Goal: Task Accomplishment & Management: Use online tool/utility

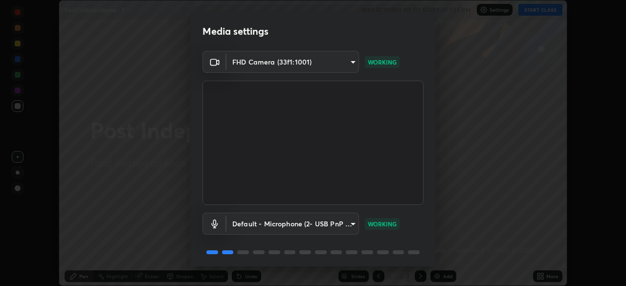
scroll to position [35, 0]
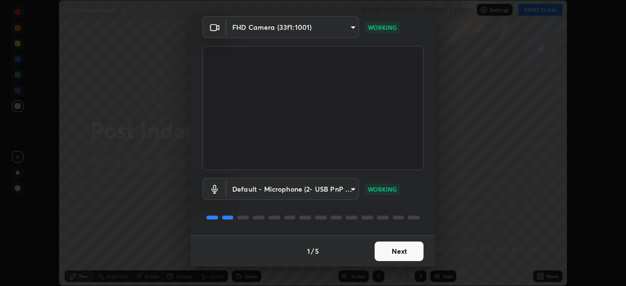
click at [403, 246] on button "Next" at bounding box center [398, 251] width 49 height 20
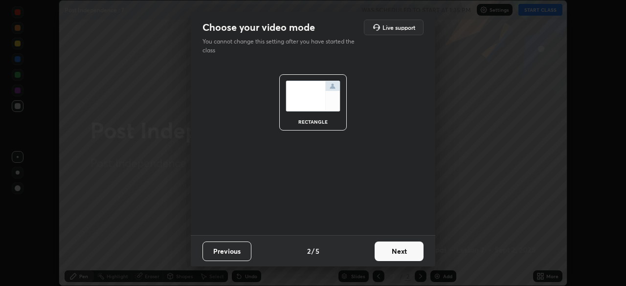
click at [403, 248] on button "Next" at bounding box center [398, 251] width 49 height 20
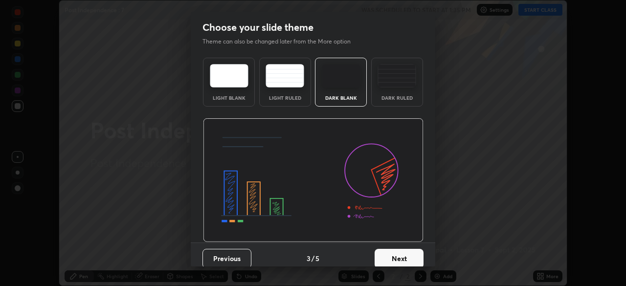
click at [403, 250] on button "Next" at bounding box center [398, 259] width 49 height 20
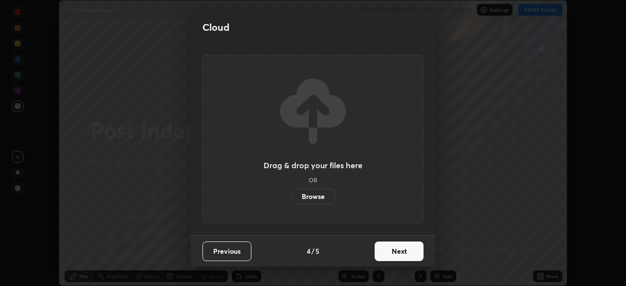
click at [406, 250] on button "Next" at bounding box center [398, 251] width 49 height 20
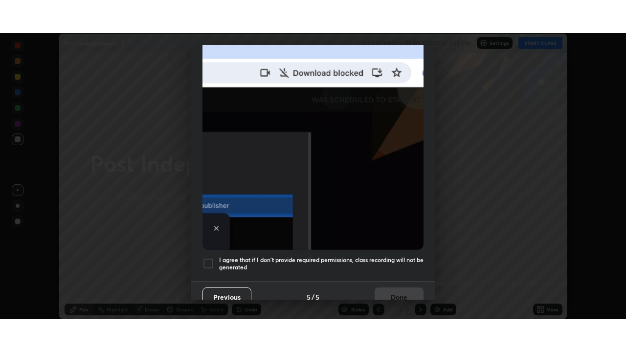
scroll to position [234, 0]
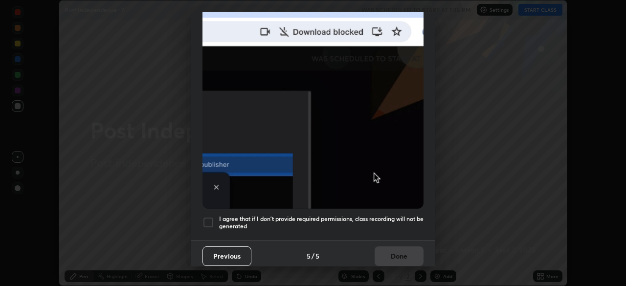
click at [209, 217] on div at bounding box center [208, 223] width 12 height 12
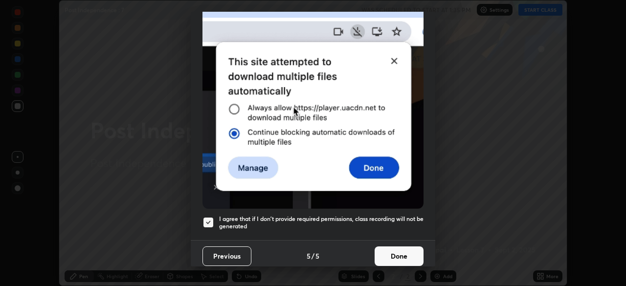
click at [394, 250] on button "Done" at bounding box center [398, 256] width 49 height 20
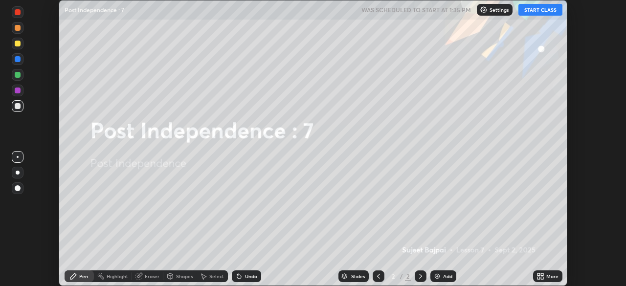
click at [539, 277] on icon at bounding box center [538, 278] width 2 height 2
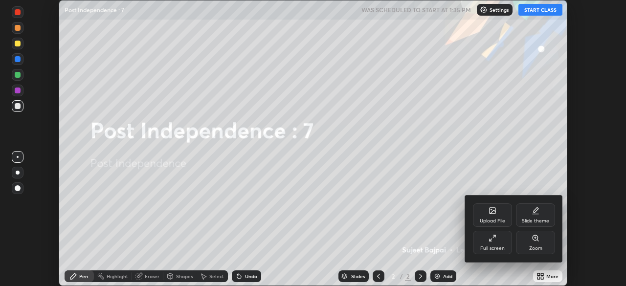
click at [497, 243] on div "Full screen" at bounding box center [492, 242] width 39 height 23
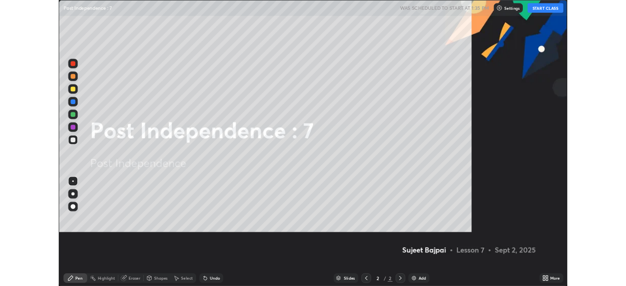
scroll to position [352, 626]
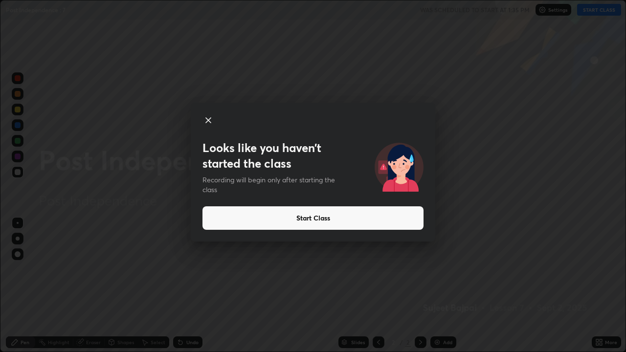
click at [306, 224] on button "Start Class" at bounding box center [312, 217] width 221 height 23
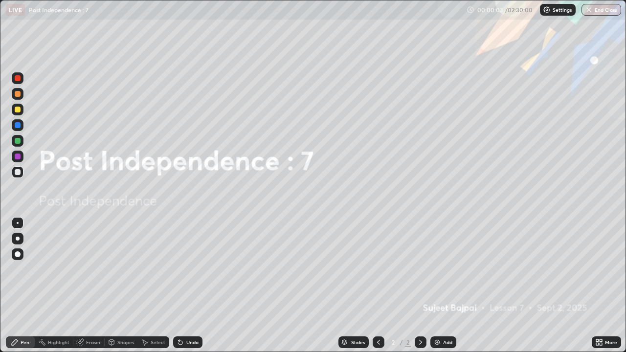
click at [598, 285] on icon at bounding box center [599, 342] width 8 height 8
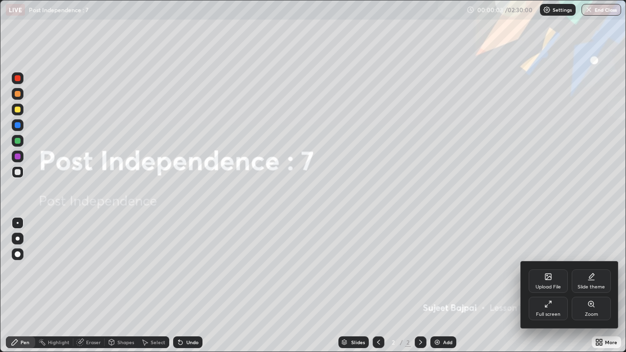
click at [548, 283] on div "Upload File" at bounding box center [547, 280] width 39 height 23
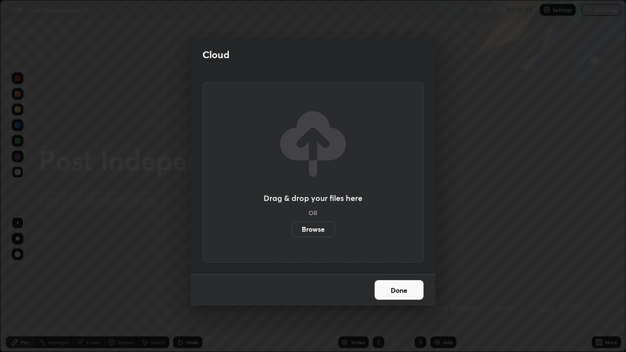
click at [325, 232] on label "Browse" at bounding box center [313, 229] width 44 height 16
click at [291, 232] on input "Browse" at bounding box center [291, 229] width 0 height 16
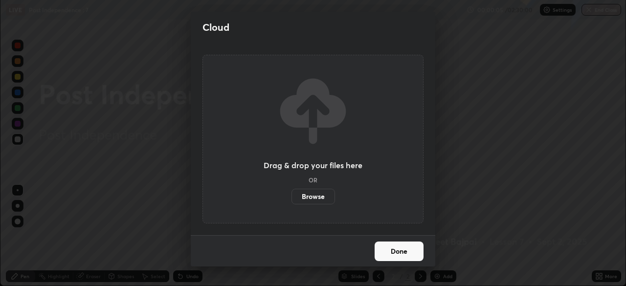
scroll to position [48593, 48253]
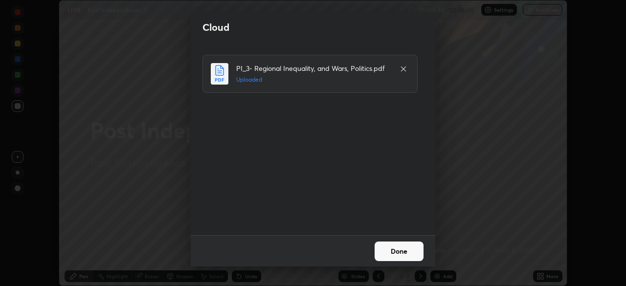
click at [400, 250] on button "Done" at bounding box center [398, 251] width 49 height 20
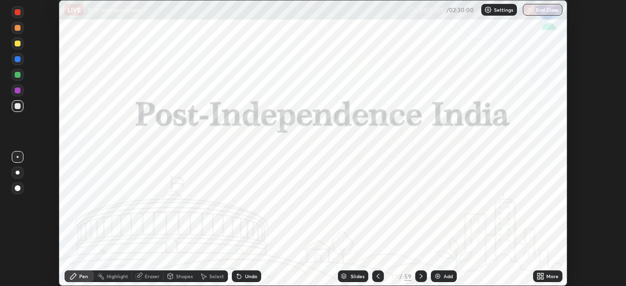
click at [343, 275] on icon at bounding box center [343, 275] width 5 height 2
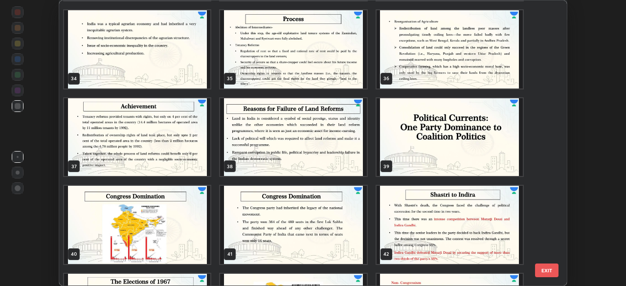
scroll to position [948, 0]
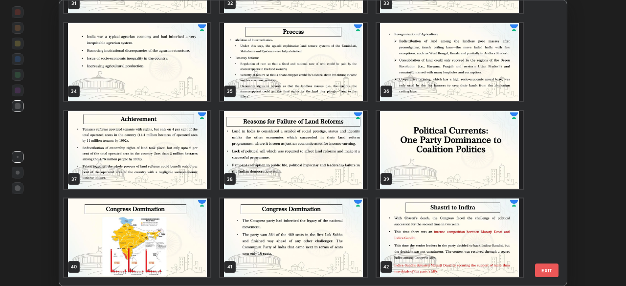
click at [448, 157] on img "grid" at bounding box center [449, 150] width 146 height 78
click at [450, 156] on img "grid" at bounding box center [449, 150] width 146 height 78
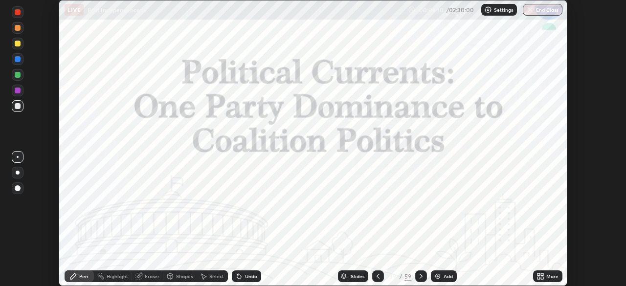
click at [358, 274] on div "Slides" at bounding box center [357, 276] width 14 height 5
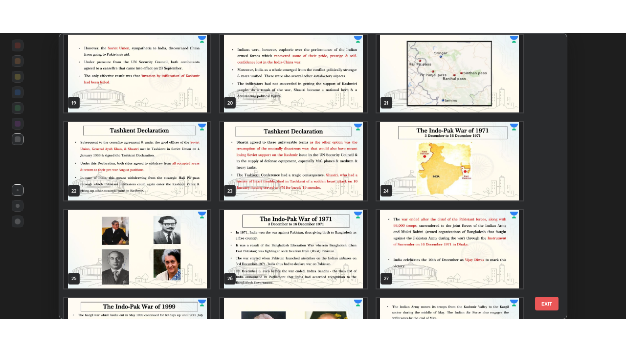
scroll to position [530, 0]
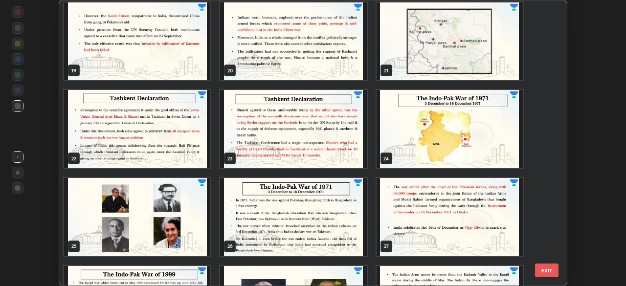
click at [457, 125] on img "grid" at bounding box center [449, 129] width 146 height 78
click at [460, 124] on img "grid" at bounding box center [449, 129] width 146 height 78
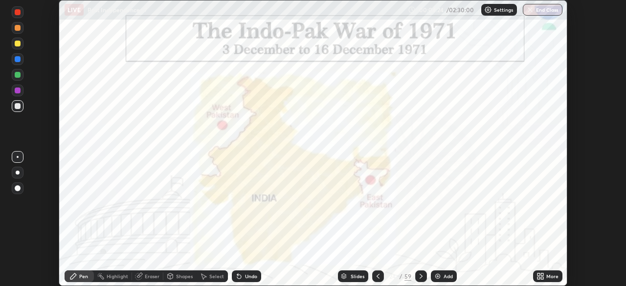
click at [21, 92] on div at bounding box center [18, 91] width 12 height 12
click at [438, 274] on img at bounding box center [438, 276] width 8 height 8
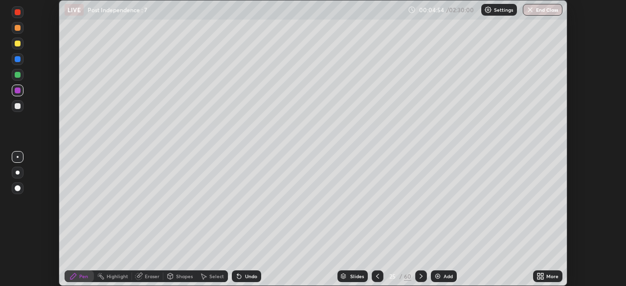
click at [439, 276] on img at bounding box center [438, 276] width 8 height 8
click at [538, 274] on icon at bounding box center [538, 274] width 2 height 2
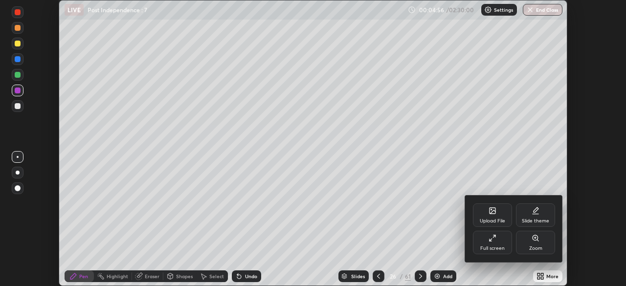
click at [490, 242] on div "Full screen" at bounding box center [492, 242] width 39 height 23
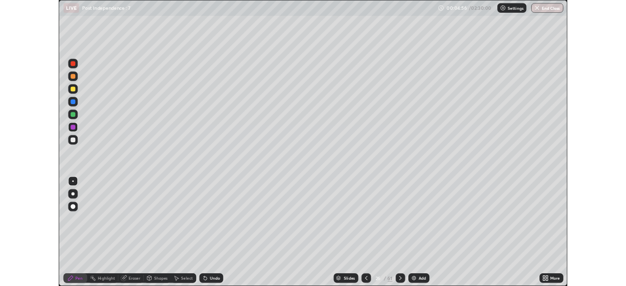
scroll to position [352, 626]
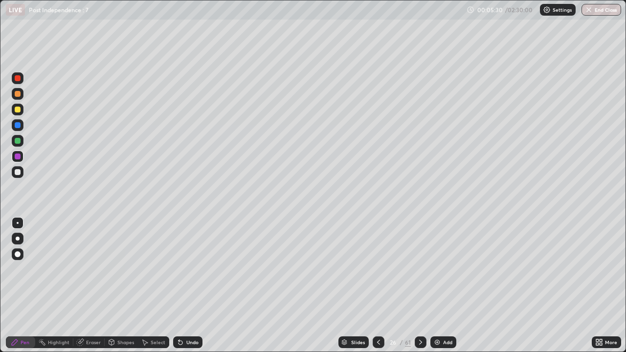
click at [195, 285] on div "Undo" at bounding box center [187, 342] width 29 height 12
click at [184, 285] on div "Undo" at bounding box center [187, 342] width 29 height 12
click at [377, 285] on icon at bounding box center [378, 342] width 8 height 8
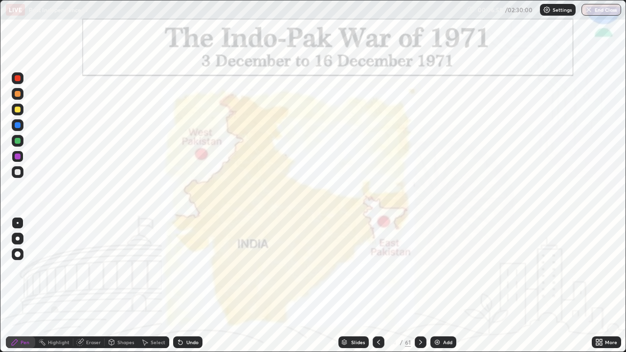
click at [22, 160] on div at bounding box center [18, 157] width 12 height 12
click at [23, 158] on div at bounding box center [18, 157] width 12 height 12
click at [18, 156] on div at bounding box center [18, 156] width 6 height 6
click at [181, 285] on icon at bounding box center [180, 342] width 8 height 8
click at [178, 285] on icon at bounding box center [178, 340] width 1 height 1
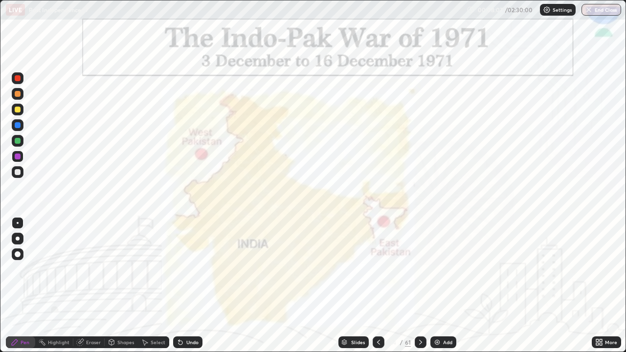
click at [178, 285] on icon at bounding box center [178, 340] width 1 height 1
click at [424, 285] on div at bounding box center [420, 342] width 12 height 12
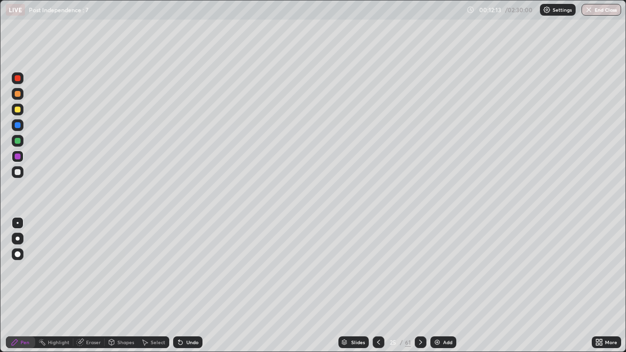
click at [419, 285] on icon at bounding box center [420, 342] width 8 height 8
click at [419, 285] on icon at bounding box center [420, 342] width 3 height 5
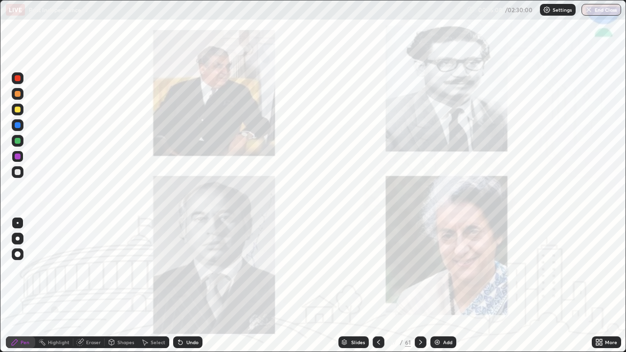
click at [373, 285] on div at bounding box center [378, 342] width 12 height 12
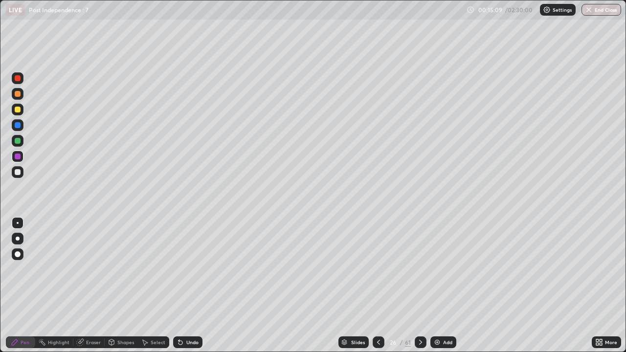
click at [375, 285] on icon at bounding box center [378, 342] width 8 height 8
click at [377, 285] on icon at bounding box center [378, 342] width 3 height 5
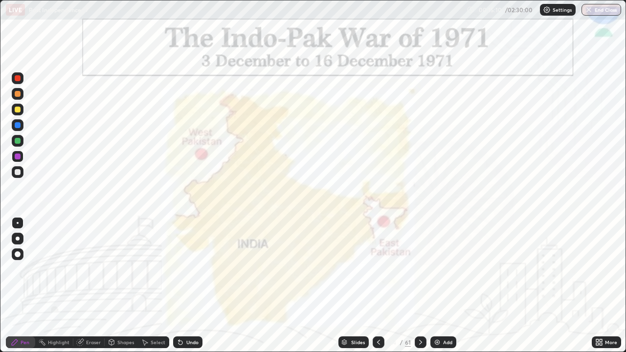
click at [376, 285] on icon at bounding box center [378, 342] width 8 height 8
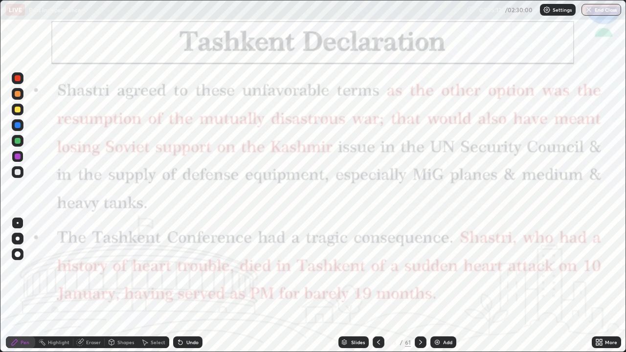
click at [420, 285] on icon at bounding box center [420, 342] width 3 height 5
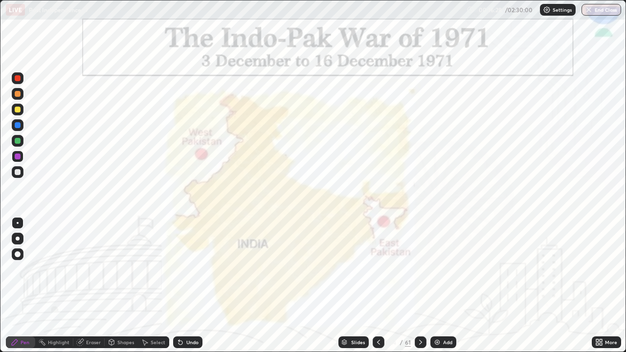
click at [189, 285] on div "Undo" at bounding box center [187, 342] width 29 height 12
click at [420, 285] on icon at bounding box center [420, 342] width 8 height 8
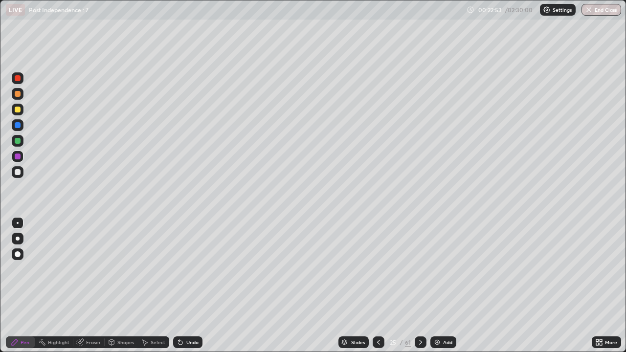
click at [419, 285] on icon at bounding box center [420, 342] width 3 height 5
click at [420, 285] on icon at bounding box center [420, 342] width 3 height 5
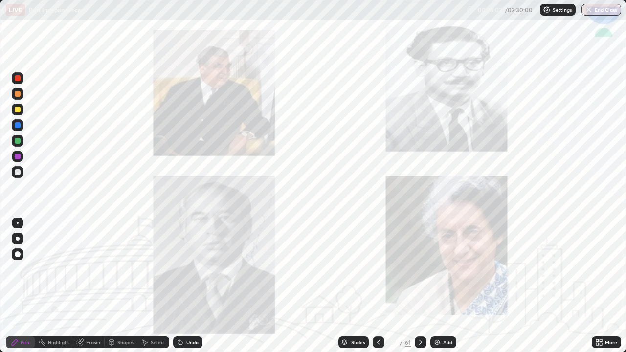
click at [377, 285] on div at bounding box center [378, 342] width 12 height 12
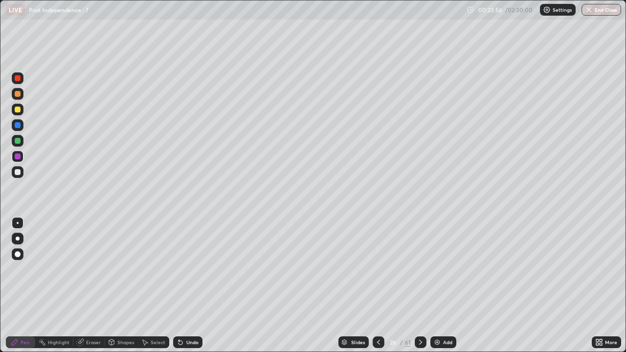
click at [419, 285] on icon at bounding box center [420, 342] width 8 height 8
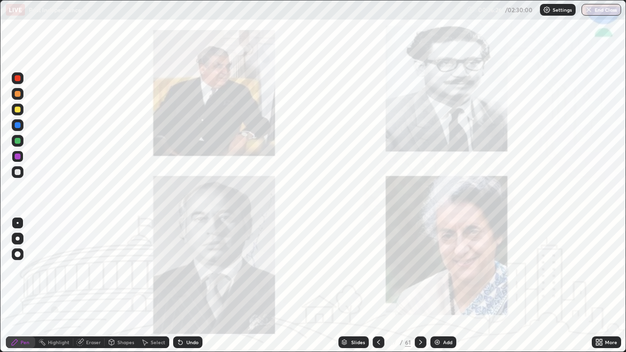
click at [419, 285] on icon at bounding box center [420, 342] width 8 height 8
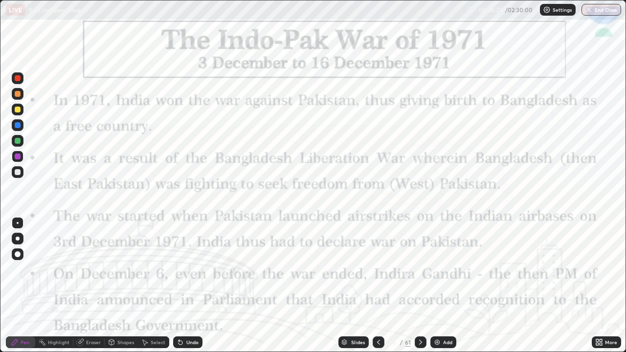
click at [377, 285] on icon at bounding box center [378, 342] width 8 height 8
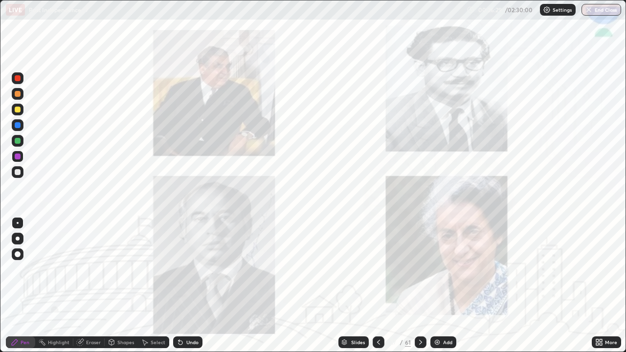
click at [22, 158] on div at bounding box center [18, 157] width 12 height 12
click at [19, 156] on div at bounding box center [18, 156] width 6 height 6
click at [377, 285] on icon at bounding box center [378, 342] width 8 height 8
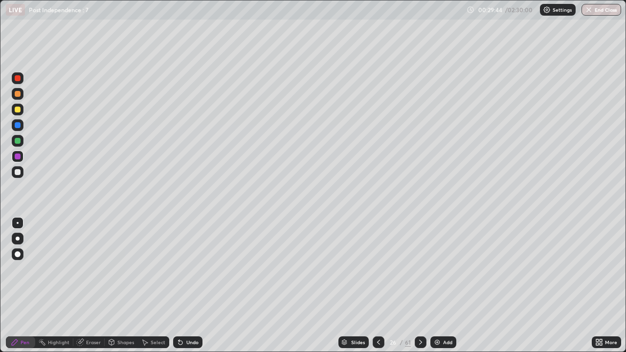
click at [376, 285] on icon at bounding box center [378, 342] width 8 height 8
click at [377, 285] on icon at bounding box center [378, 342] width 8 height 8
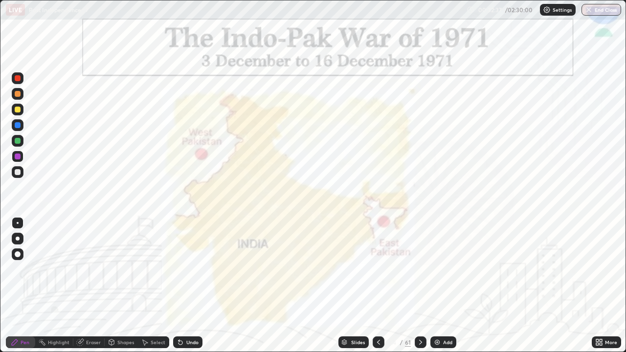
click at [420, 285] on icon at bounding box center [420, 342] width 8 height 8
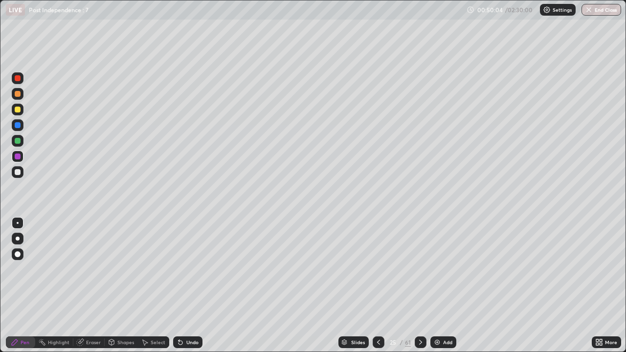
click at [185, 285] on div "Undo" at bounding box center [187, 342] width 29 height 12
click at [186, 285] on div "Undo" at bounding box center [187, 342] width 29 height 12
click at [189, 285] on div "Undo" at bounding box center [192, 342] width 12 height 5
click at [416, 285] on div at bounding box center [420, 342] width 12 height 12
click at [419, 285] on icon at bounding box center [420, 342] width 8 height 8
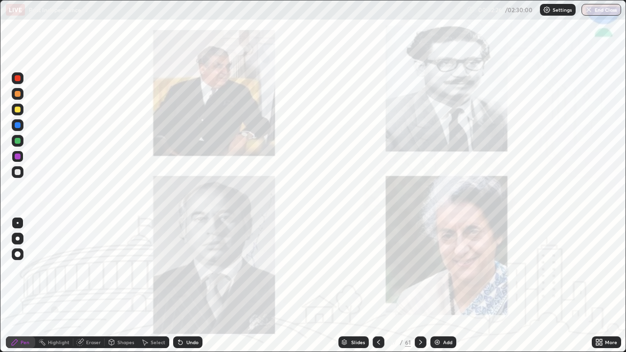
click at [374, 285] on icon at bounding box center [378, 342] width 8 height 8
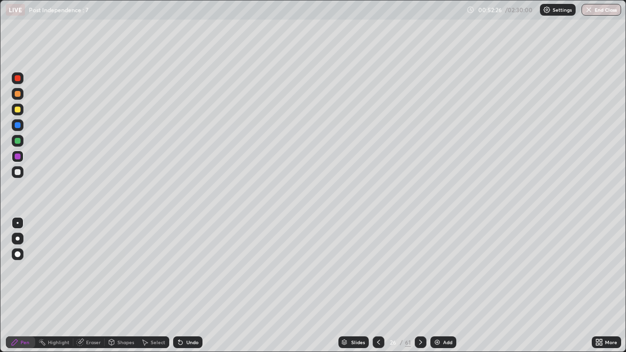
click at [443, 285] on div "Add" at bounding box center [447, 342] width 9 height 5
click at [440, 285] on div "Add" at bounding box center [443, 342] width 26 height 12
click at [438, 285] on img at bounding box center [438, 342] width 8 height 8
click at [372, 285] on div at bounding box center [378, 342] width 12 height 12
click at [377, 285] on icon at bounding box center [378, 342] width 8 height 8
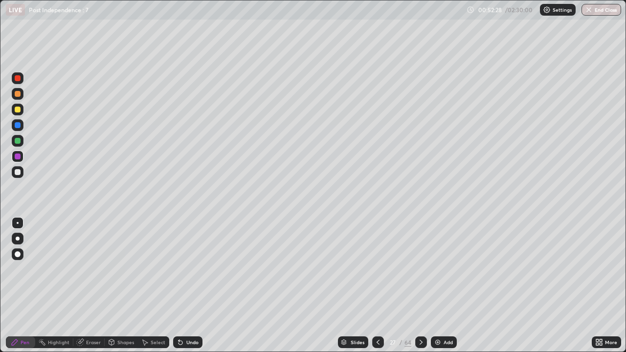
click at [375, 285] on icon at bounding box center [378, 342] width 8 height 8
click at [420, 285] on icon at bounding box center [421, 342] width 8 height 8
click at [415, 285] on div at bounding box center [421, 342] width 12 height 20
click at [195, 285] on div "Undo" at bounding box center [192, 342] width 12 height 5
click at [420, 285] on icon at bounding box center [421, 342] width 8 height 8
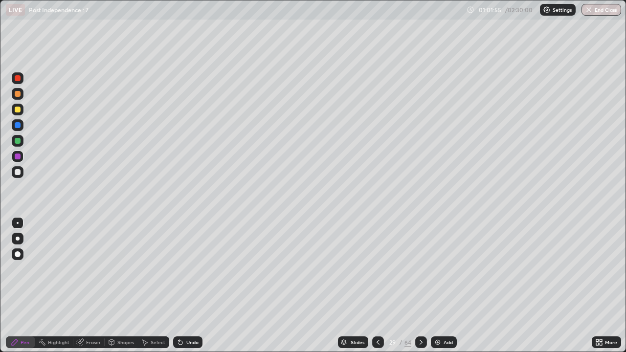
click at [187, 285] on div "Undo" at bounding box center [187, 342] width 29 height 12
click at [420, 285] on icon at bounding box center [421, 342] width 8 height 8
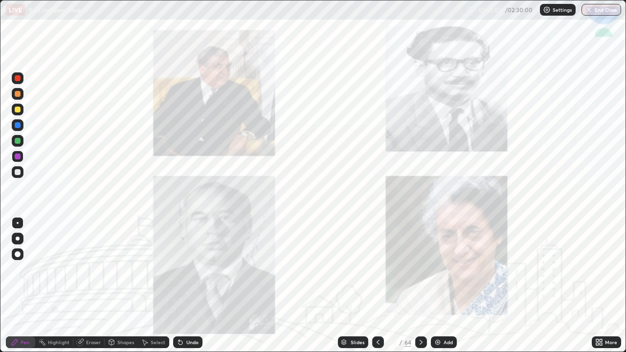
click at [377, 285] on div at bounding box center [378, 342] width 12 height 12
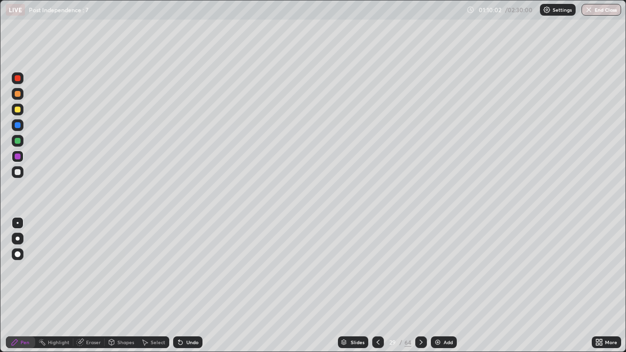
click at [440, 285] on div "Add" at bounding box center [444, 342] width 26 height 12
click at [440, 285] on img at bounding box center [438, 342] width 8 height 8
click at [441, 285] on div "Add" at bounding box center [444, 342] width 26 height 12
click at [376, 285] on icon at bounding box center [377, 342] width 3 height 5
click at [376, 285] on icon at bounding box center [378, 342] width 8 height 8
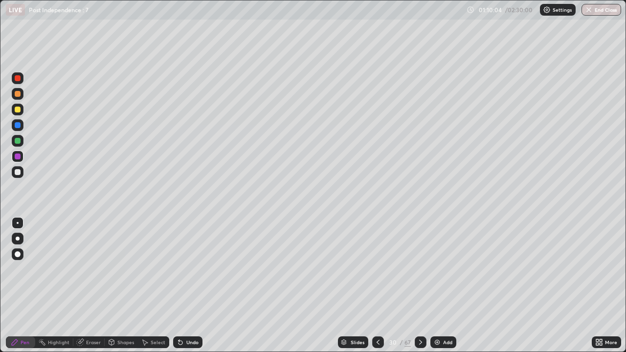
click at [375, 285] on icon at bounding box center [378, 342] width 8 height 8
click at [419, 285] on icon at bounding box center [420, 342] width 8 height 8
click at [191, 285] on div "Undo" at bounding box center [192, 342] width 12 height 5
click at [416, 285] on icon at bounding box center [420, 342] width 8 height 8
click at [190, 285] on div "Undo" at bounding box center [192, 342] width 12 height 5
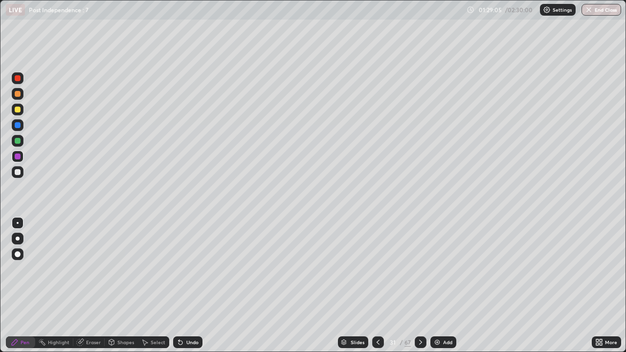
click at [376, 285] on icon at bounding box center [378, 342] width 8 height 8
click at [377, 285] on icon at bounding box center [378, 342] width 8 height 8
click at [376, 285] on icon at bounding box center [378, 342] width 8 height 8
click at [377, 285] on icon at bounding box center [377, 342] width 3 height 5
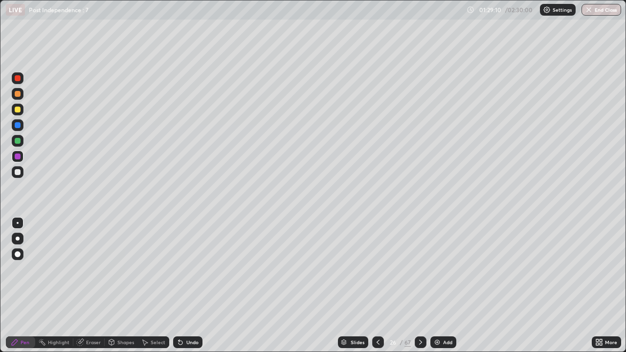
click at [377, 285] on icon at bounding box center [378, 342] width 8 height 8
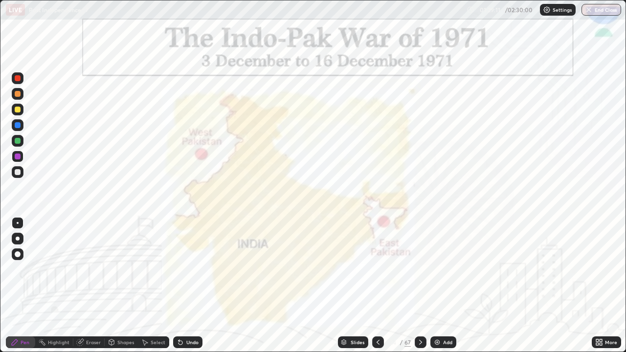
click at [378, 285] on icon at bounding box center [378, 342] width 8 height 8
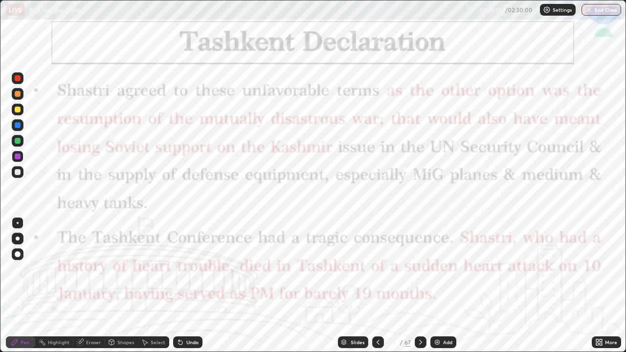
click at [376, 285] on icon at bounding box center [378, 342] width 8 height 8
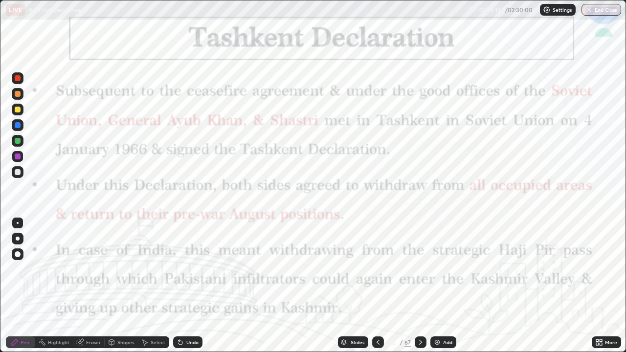
click at [419, 285] on div at bounding box center [420, 342] width 12 height 12
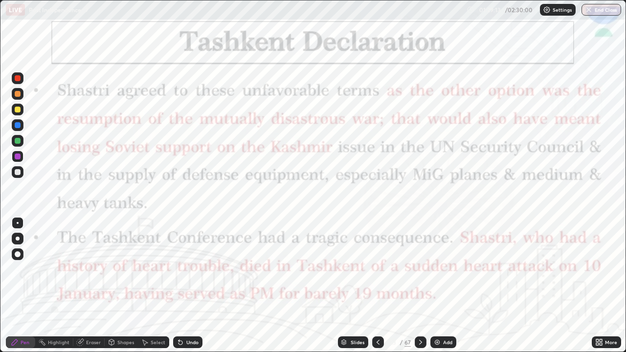
click at [419, 285] on icon at bounding box center [420, 342] width 3 height 5
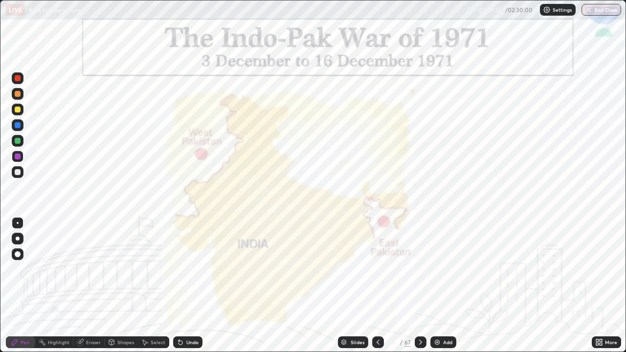
click at [419, 285] on icon at bounding box center [420, 342] width 8 height 8
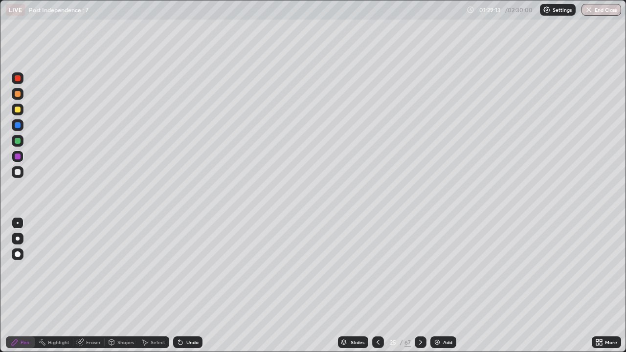
click at [419, 285] on icon at bounding box center [420, 342] width 8 height 8
click at [420, 285] on icon at bounding box center [420, 342] width 8 height 8
click at [417, 285] on icon at bounding box center [420, 342] width 8 height 8
click at [377, 285] on icon at bounding box center [378, 342] width 8 height 8
click at [419, 285] on icon at bounding box center [420, 342] width 8 height 8
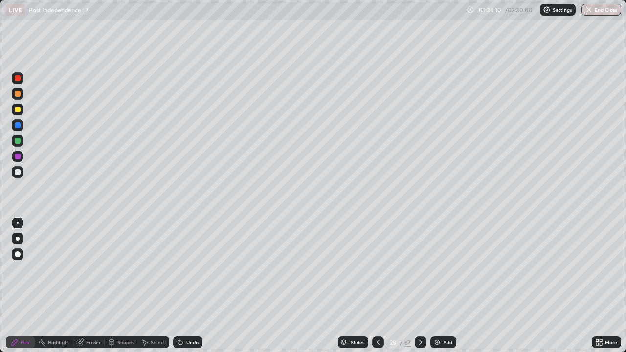
click at [419, 285] on icon at bounding box center [420, 342] width 3 height 5
click at [418, 285] on icon at bounding box center [420, 342] width 8 height 8
click at [414, 285] on div at bounding box center [420, 342] width 12 height 12
click at [417, 285] on icon at bounding box center [420, 342] width 8 height 8
click at [419, 285] on icon at bounding box center [420, 342] width 8 height 8
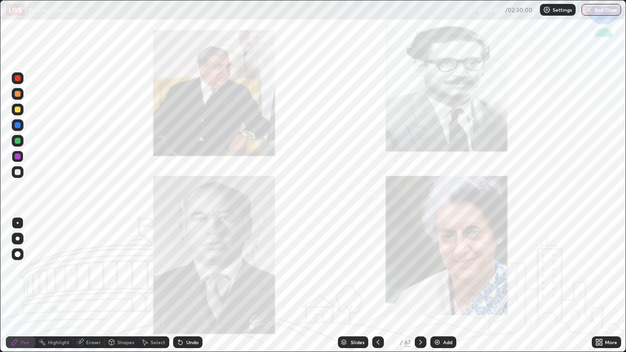
click at [377, 285] on icon at bounding box center [378, 342] width 8 height 8
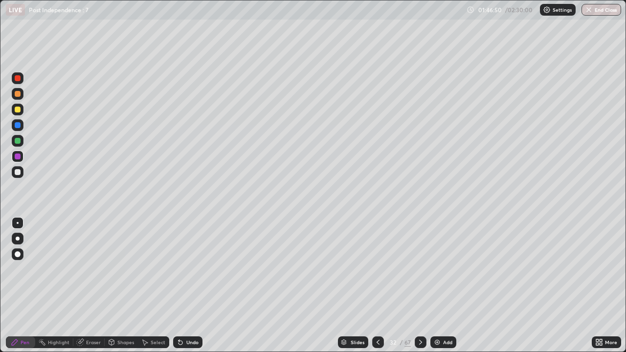
click at [443, 285] on div "Add" at bounding box center [447, 342] width 9 height 5
click at [444, 285] on div "Add" at bounding box center [447, 342] width 9 height 5
click at [443, 285] on div "Add" at bounding box center [447, 342] width 9 height 5
click at [442, 285] on div "Add" at bounding box center [444, 342] width 26 height 12
click at [378, 285] on icon at bounding box center [378, 342] width 8 height 8
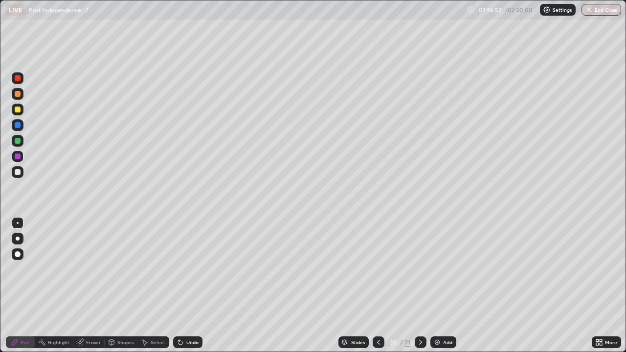
click at [377, 285] on icon at bounding box center [378, 342] width 8 height 8
click at [419, 285] on icon at bounding box center [420, 342] width 8 height 8
click at [193, 285] on div "Undo" at bounding box center [187, 342] width 29 height 12
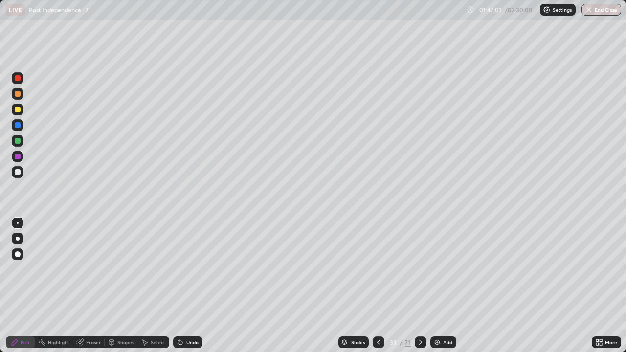
click at [191, 285] on div "Undo" at bounding box center [192, 342] width 12 height 5
click at [418, 285] on icon at bounding box center [420, 342] width 8 height 8
click at [419, 285] on icon at bounding box center [420, 342] width 8 height 8
click at [189, 285] on div "Undo" at bounding box center [192, 342] width 12 height 5
click at [419, 285] on icon at bounding box center [420, 342] width 8 height 8
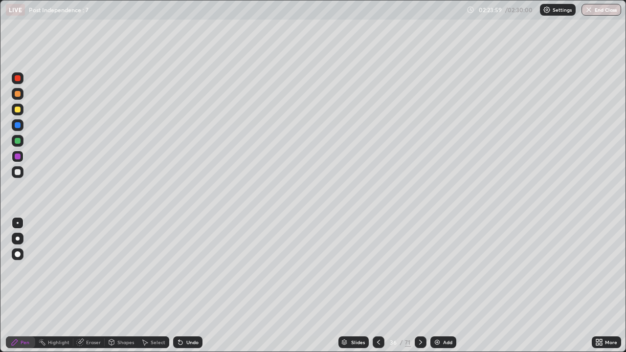
click at [419, 285] on icon at bounding box center [420, 342] width 8 height 8
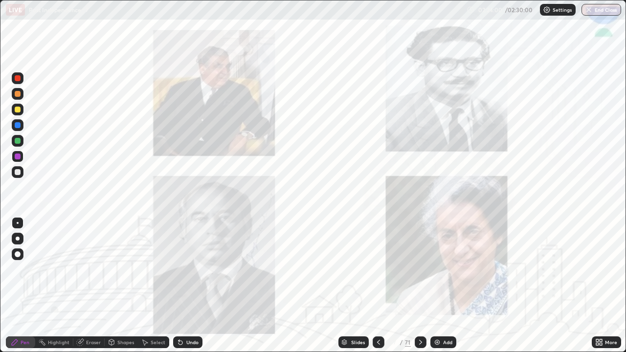
click at [377, 285] on icon at bounding box center [378, 342] width 8 height 8
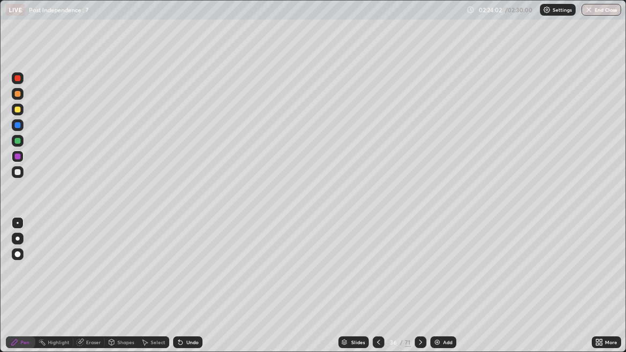
click at [440, 285] on div "Add" at bounding box center [443, 342] width 26 height 12
click at [187, 285] on div "Undo" at bounding box center [187, 342] width 29 height 12
click at [186, 285] on div "Undo" at bounding box center [187, 342] width 29 height 12
click at [502, 12] on div "02:29:43" at bounding box center [490, 10] width 27 height 6
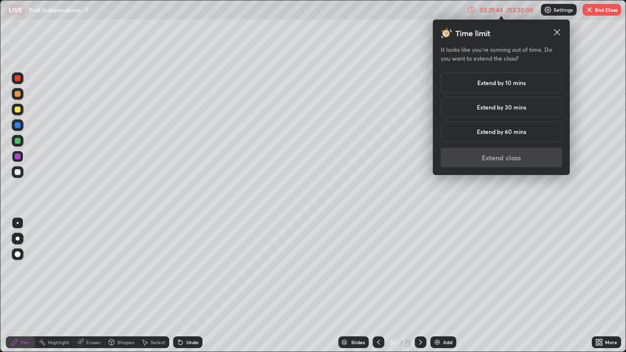
click at [504, 83] on h5 "Extend by 10 mins" at bounding box center [501, 82] width 48 height 9
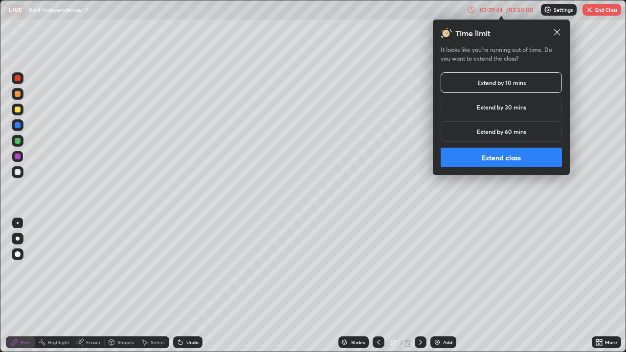
click at [504, 154] on button "Extend class" at bounding box center [500, 158] width 121 height 20
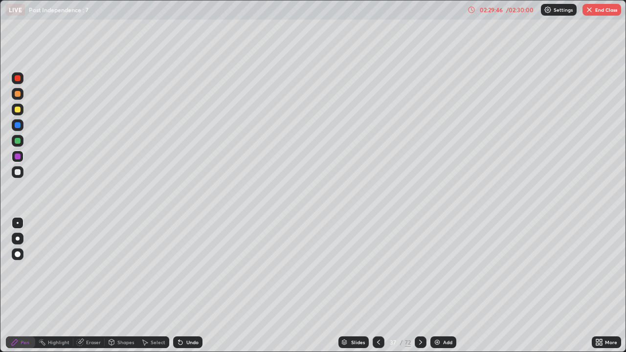
click at [419, 285] on icon at bounding box center [420, 342] width 8 height 8
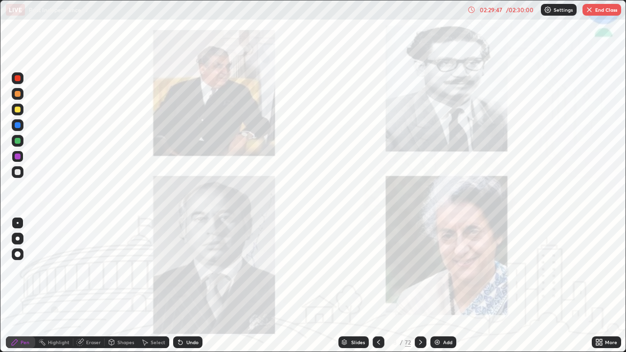
click at [418, 285] on icon at bounding box center [420, 342] width 8 height 8
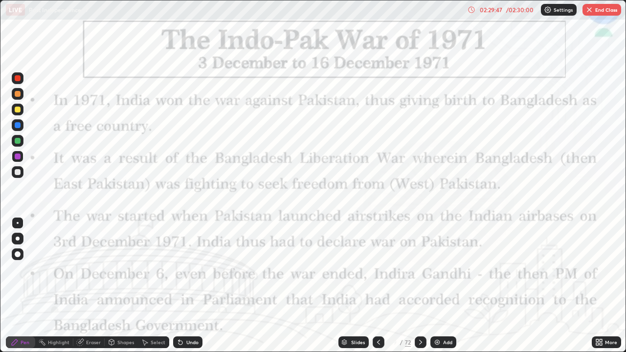
click at [419, 285] on icon at bounding box center [420, 342] width 3 height 5
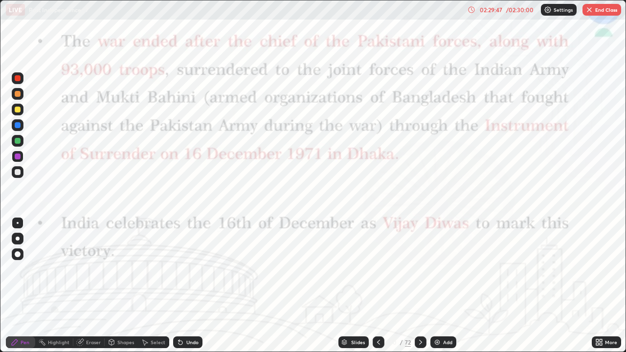
click at [421, 285] on icon at bounding box center [420, 342] width 8 height 8
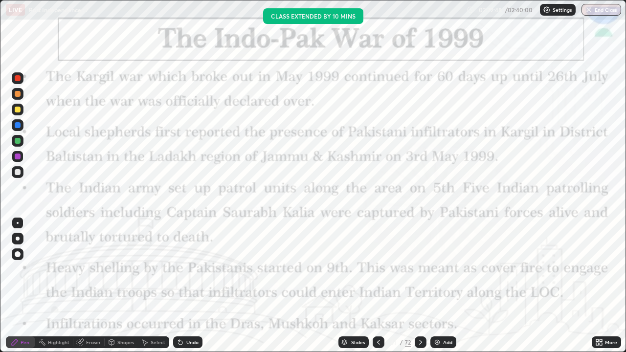
click at [419, 285] on icon at bounding box center [420, 342] width 8 height 8
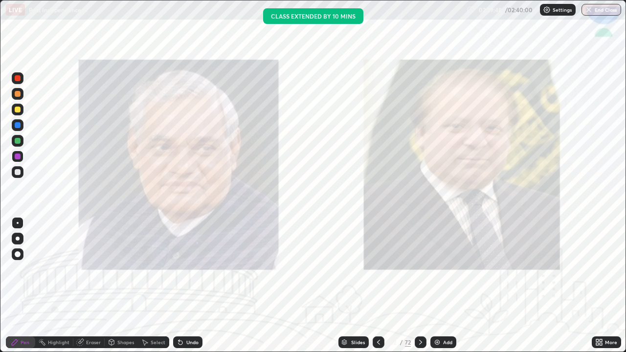
click at [419, 285] on icon at bounding box center [420, 342] width 3 height 5
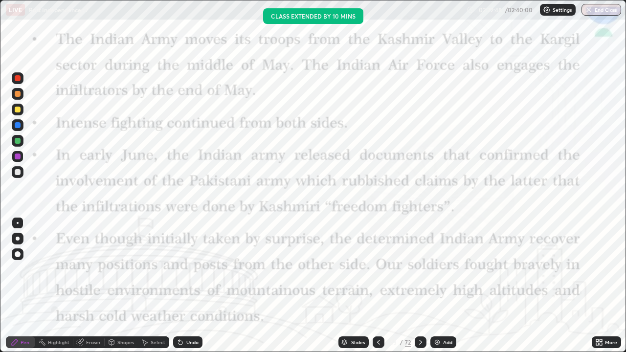
click at [419, 285] on icon at bounding box center [420, 342] width 3 height 5
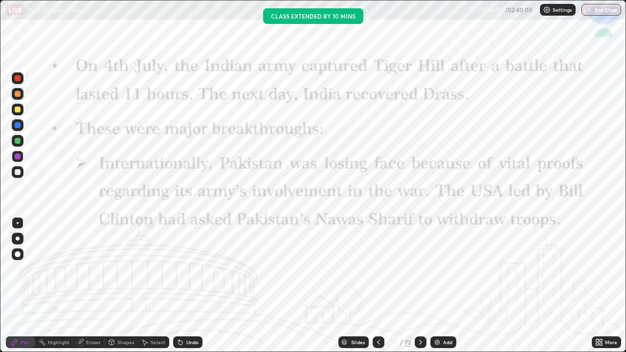
click at [419, 285] on icon at bounding box center [420, 342] width 8 height 8
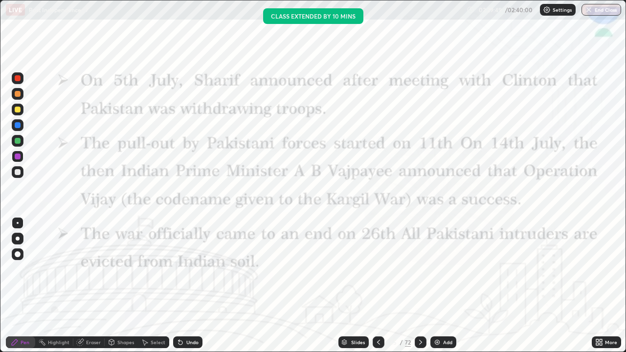
click at [419, 285] on icon at bounding box center [420, 342] width 8 height 8
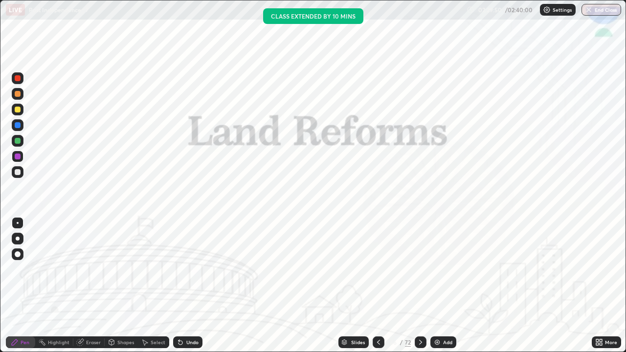
click at [415, 285] on div at bounding box center [420, 342] width 12 height 12
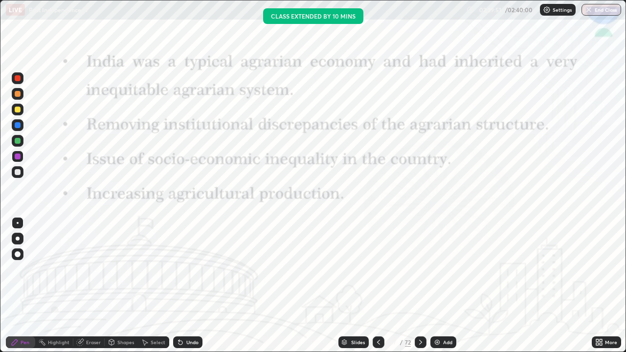
click at [377, 285] on icon at bounding box center [378, 342] width 3 height 5
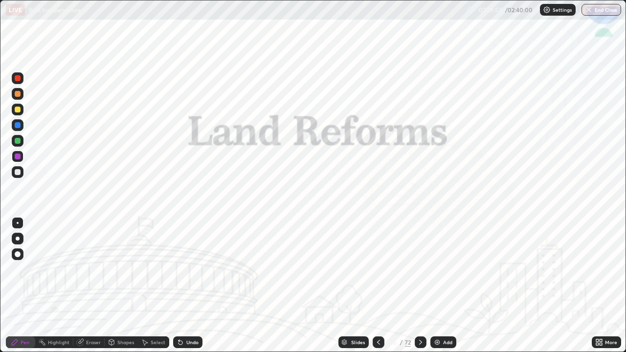
click at [379, 285] on div at bounding box center [378, 342] width 12 height 12
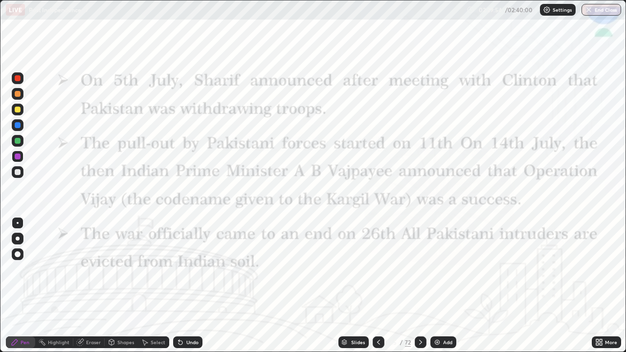
click at [419, 285] on icon at bounding box center [420, 342] width 3 height 5
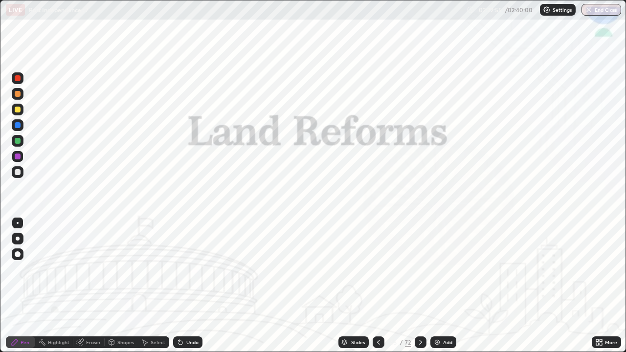
click at [376, 285] on div at bounding box center [378, 342] width 12 height 12
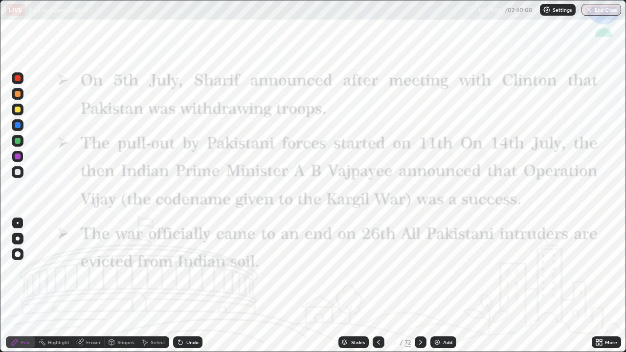
click at [443, 285] on div "Add" at bounding box center [447, 342] width 9 height 5
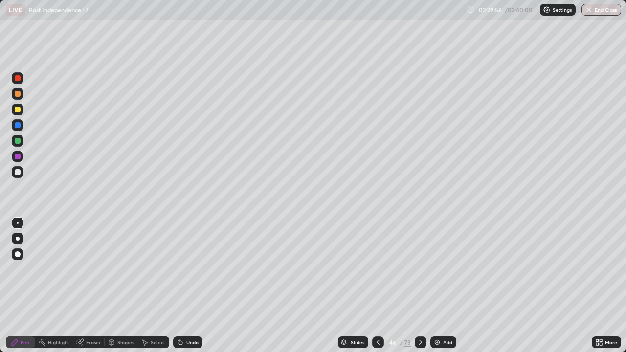
click at [444, 285] on div "Add" at bounding box center [447, 342] width 9 height 5
click at [443, 285] on div "Add" at bounding box center [447, 342] width 9 height 5
click at [441, 285] on div "Add" at bounding box center [443, 342] width 26 height 12
click at [443, 285] on div "Add" at bounding box center [447, 342] width 9 height 5
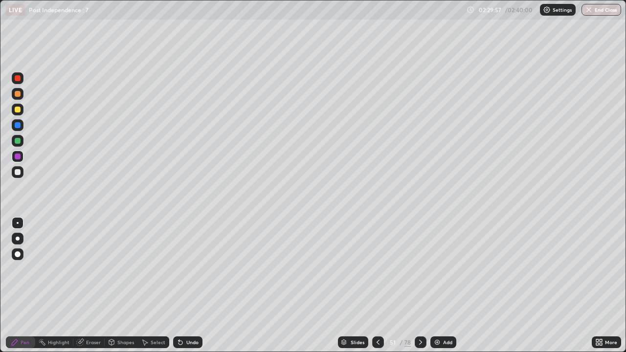
click at [377, 285] on div at bounding box center [378, 342] width 12 height 12
click at [379, 285] on div at bounding box center [378, 342] width 12 height 12
click at [378, 285] on div at bounding box center [378, 342] width 12 height 12
click at [377, 285] on icon at bounding box center [378, 342] width 8 height 8
click at [376, 285] on icon at bounding box center [377, 342] width 3 height 5
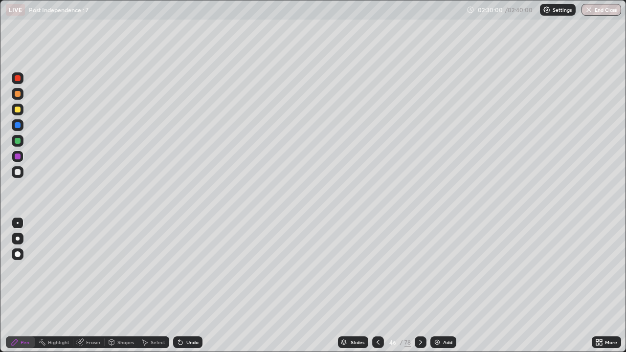
click at [377, 285] on icon at bounding box center [378, 342] width 8 height 8
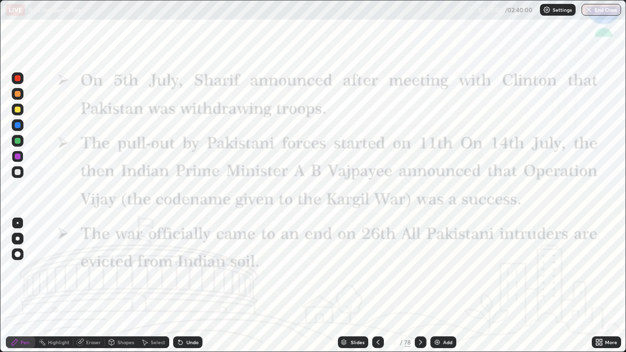
click at [419, 285] on icon at bounding box center [420, 342] width 8 height 8
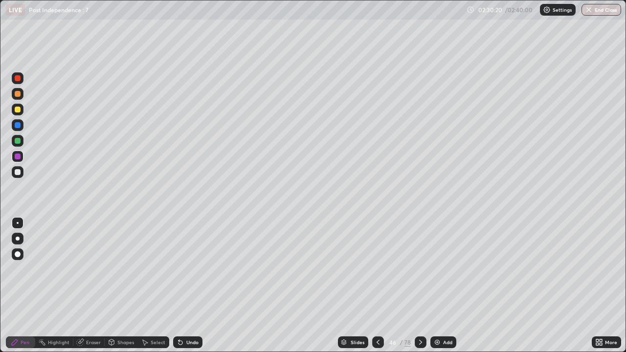
click at [191, 285] on div "Undo" at bounding box center [192, 342] width 12 height 5
click at [374, 285] on icon at bounding box center [378, 342] width 8 height 8
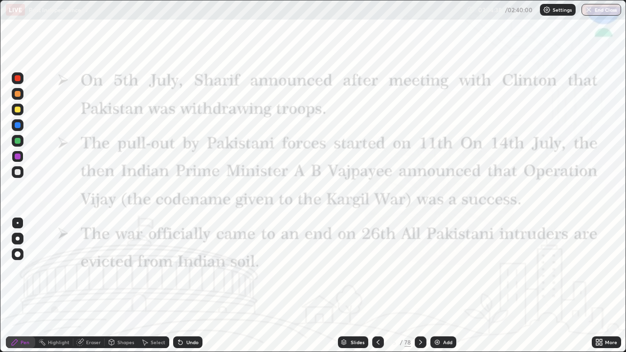
click at [415, 285] on div at bounding box center [420, 342] width 12 height 12
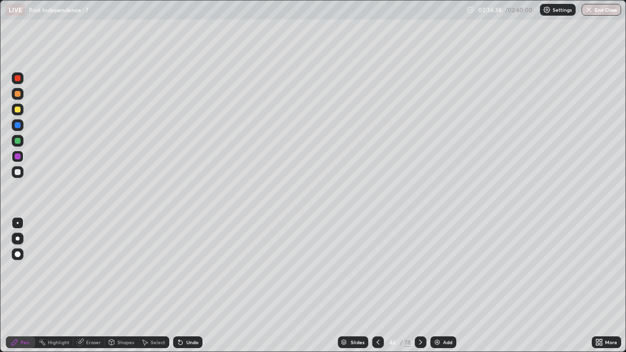
click at [414, 285] on div at bounding box center [420, 342] width 12 height 12
click at [377, 285] on icon at bounding box center [378, 342] width 8 height 8
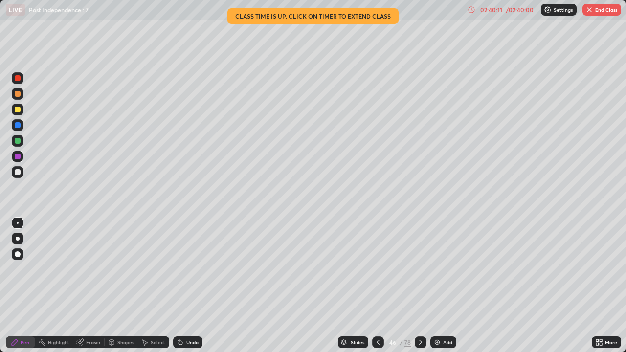
click at [603, 13] on button "End Class" at bounding box center [601, 10] width 39 height 12
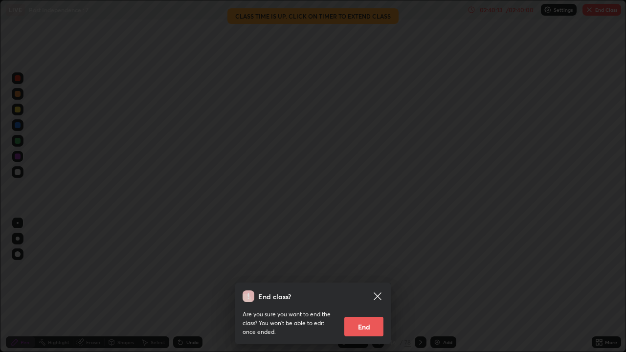
click at [369, 285] on button "End" at bounding box center [363, 327] width 39 height 20
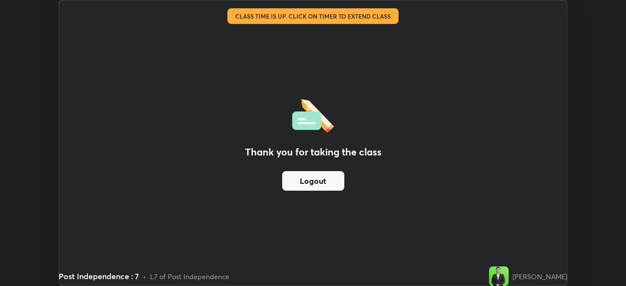
scroll to position [48593, 48253]
